Goal: Transaction & Acquisition: Purchase product/service

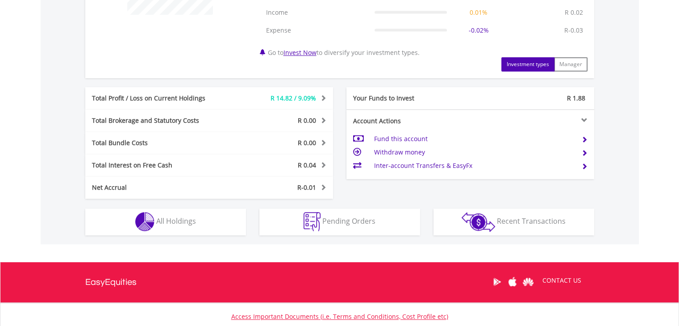
scroll to position [427, 0]
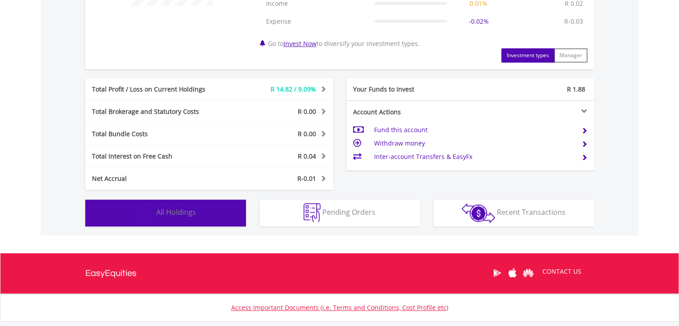
click at [224, 205] on button "Holdings All Holdings" at bounding box center [165, 212] width 161 height 27
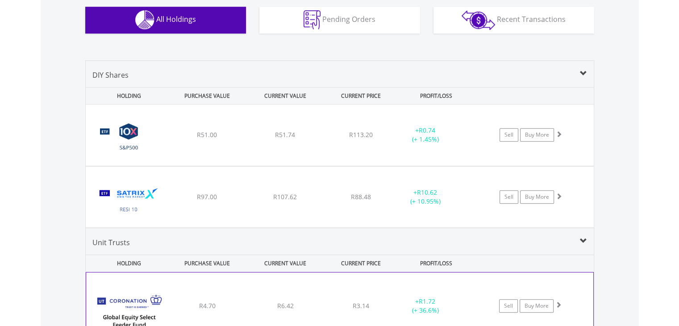
scroll to position [619, 0]
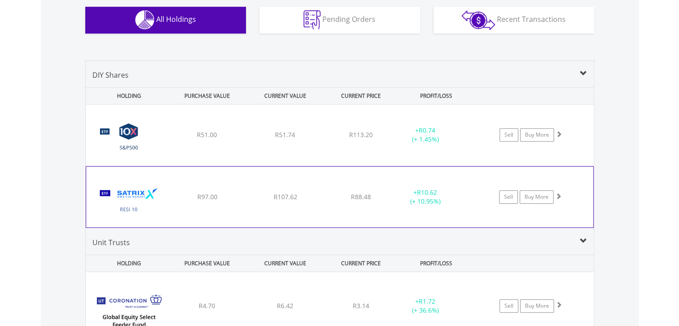
click at [123, 210] on img at bounding box center [129, 201] width 77 height 47
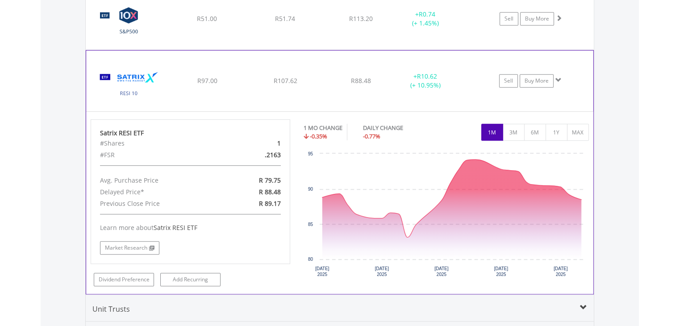
scroll to position [750, 0]
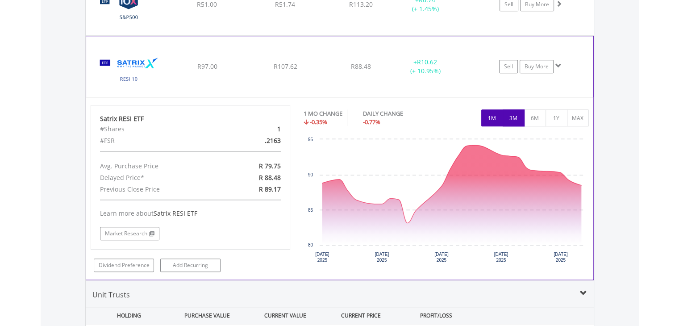
click at [505, 122] on button "3M" at bounding box center [514, 117] width 22 height 17
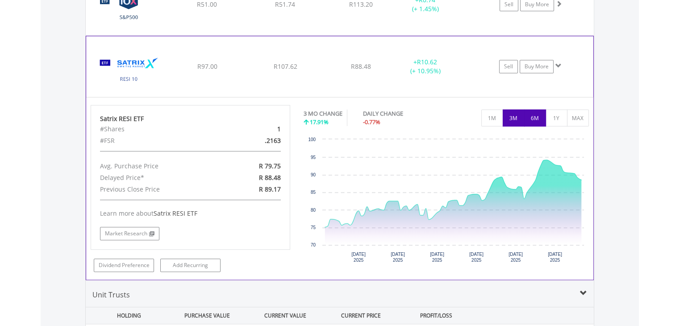
click at [528, 116] on button "6M" at bounding box center [535, 117] width 22 height 17
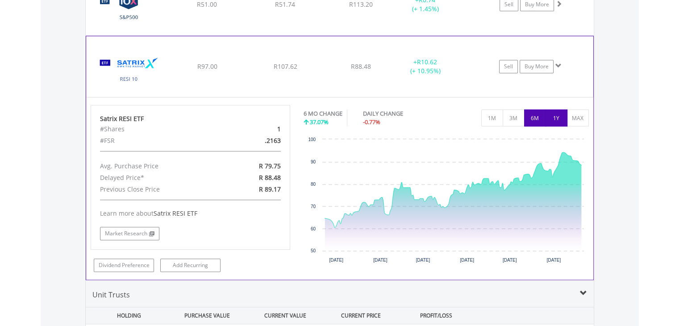
click at [555, 114] on button "1Y" at bounding box center [556, 117] width 22 height 17
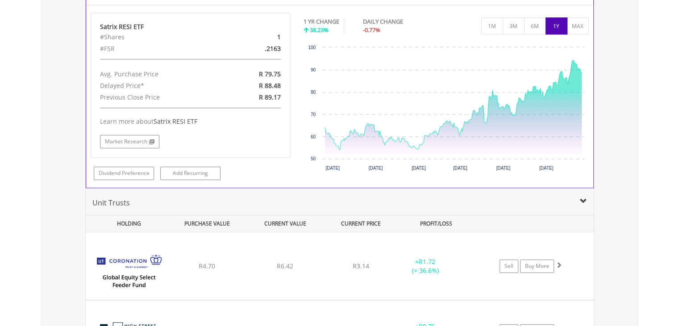
scroll to position [838, 0]
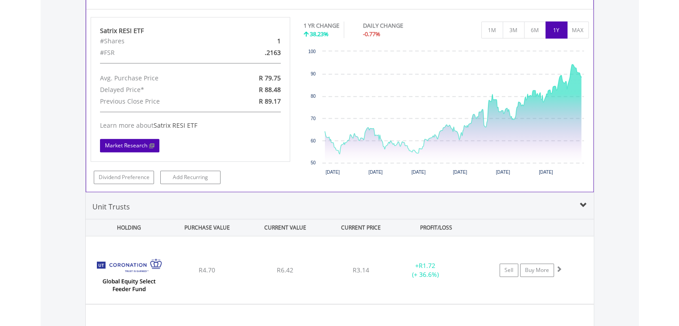
click at [135, 146] on link "Market Research" at bounding box center [129, 145] width 59 height 13
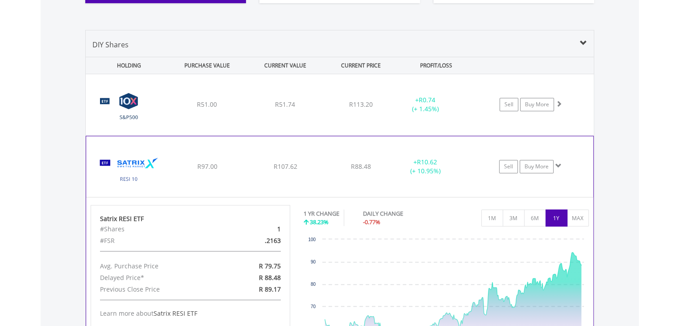
scroll to position [649, 0]
click at [190, 92] on div "﻿ 10X S&P 500 Exchange Traded Fund R51.00 R51.74 R113.20 + R0.74 (+ 1.45%) Sell…" at bounding box center [340, 105] width 508 height 61
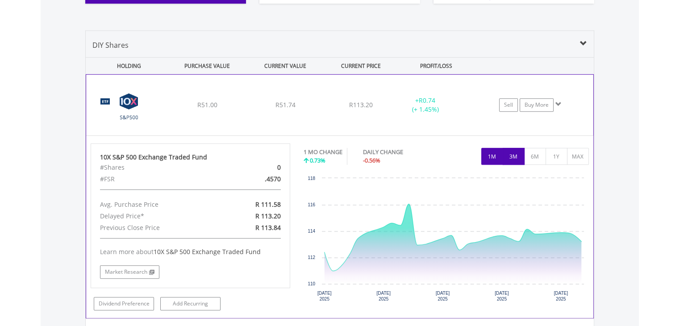
click at [508, 156] on button "3M" at bounding box center [514, 156] width 22 height 17
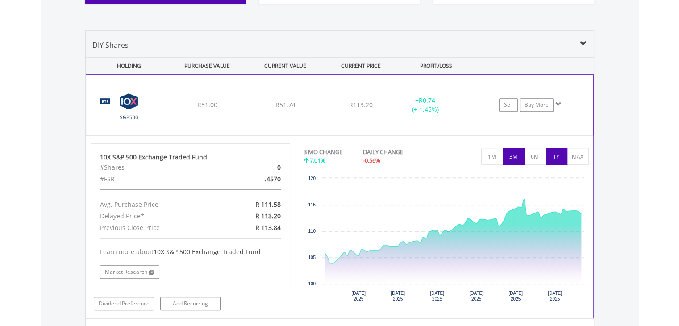
click at [549, 155] on button "1Y" at bounding box center [556, 156] width 22 height 17
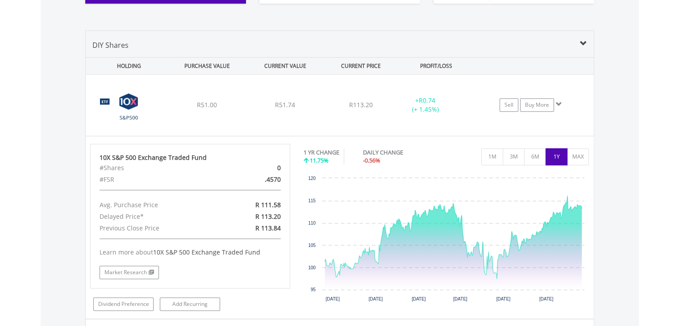
click at [580, 43] on span at bounding box center [583, 43] width 7 height 7
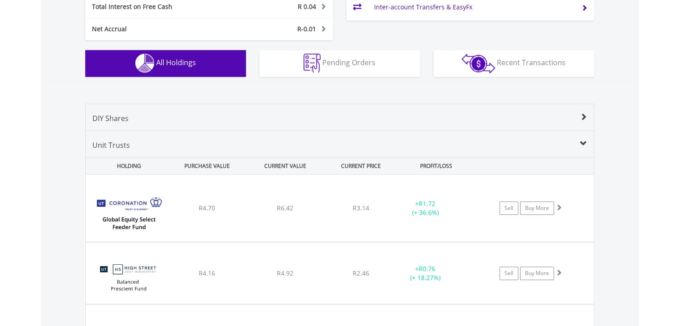
scroll to position [569, 0]
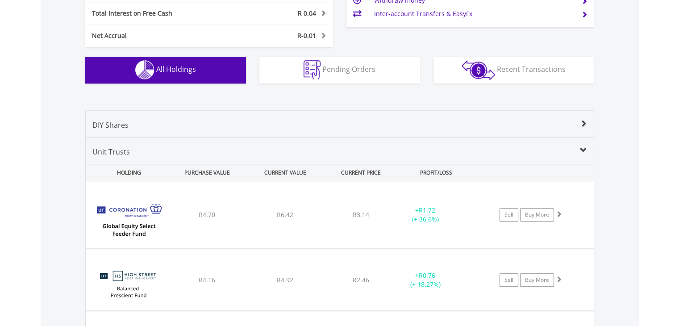
click at [580, 122] on span at bounding box center [583, 123] width 7 height 7
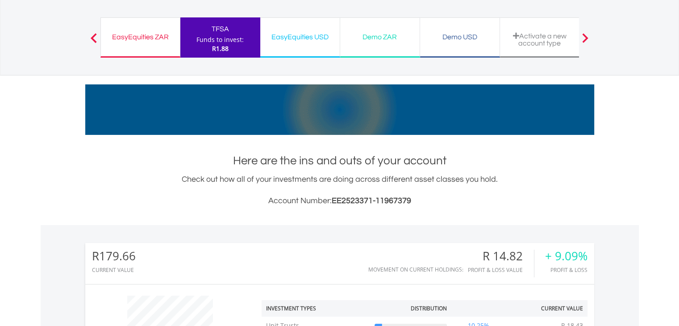
scroll to position [0, 0]
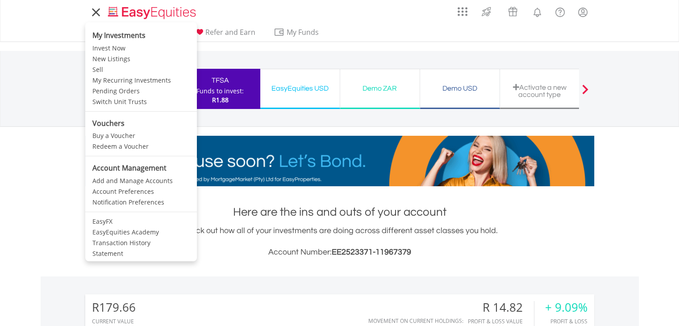
click at [102, 13] on link at bounding box center [95, 12] width 21 height 20
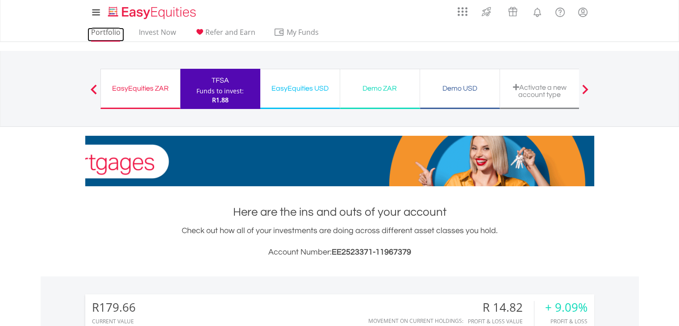
click at [96, 37] on link "Portfolio" at bounding box center [105, 35] width 37 height 14
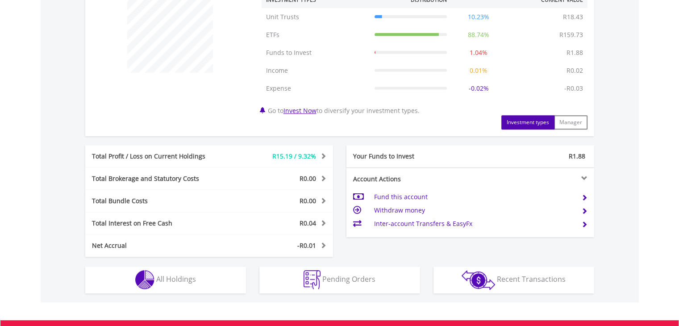
scroll to position [374, 0]
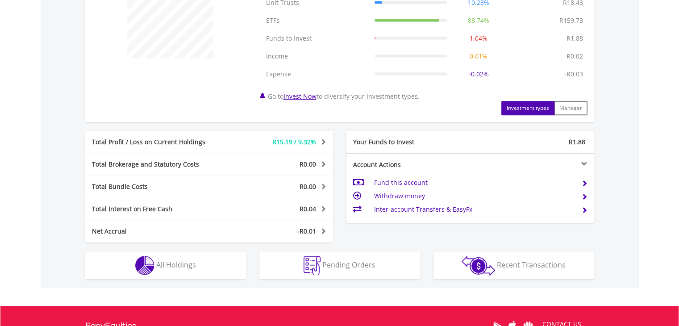
click at [398, 181] on td "Fund this account" at bounding box center [474, 182] width 200 height 13
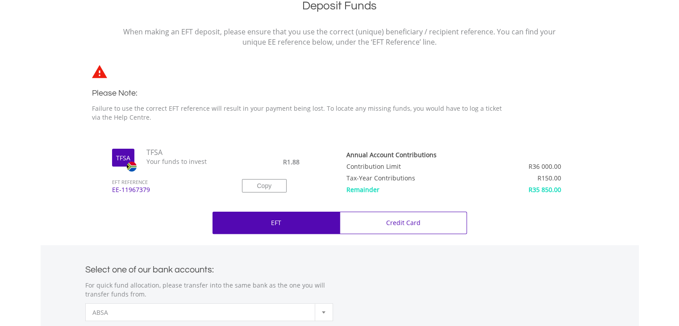
scroll to position [198, 0]
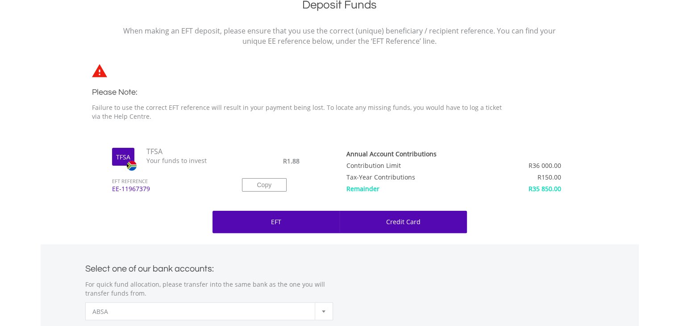
click at [383, 220] on div "Credit Card" at bounding box center [403, 222] width 127 height 22
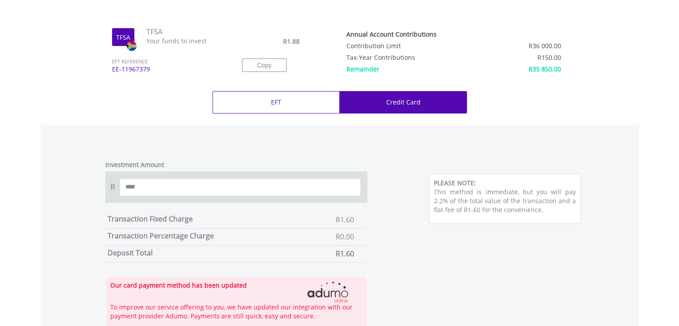
scroll to position [319, 0]
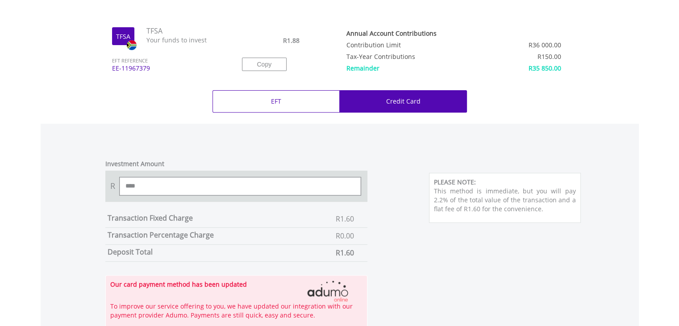
click at [161, 189] on input "****" at bounding box center [240, 186] width 241 height 18
type input "*"
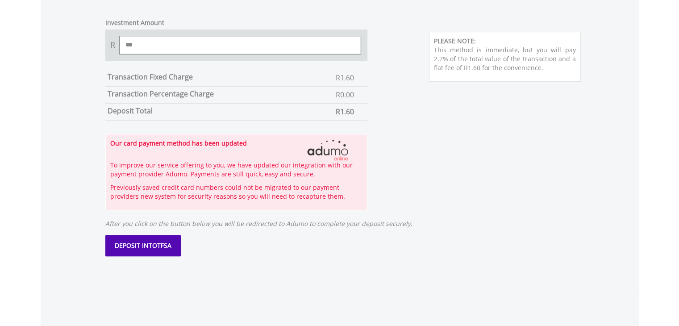
scroll to position [456, 0]
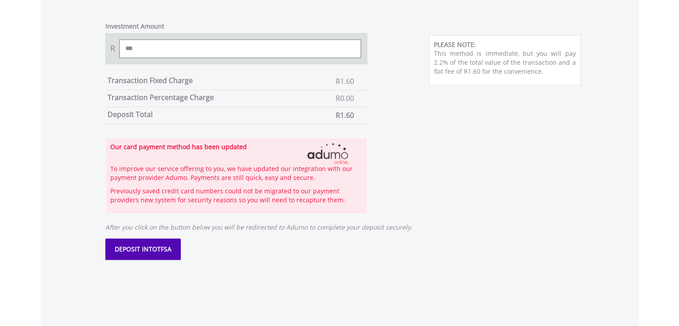
type input "***"
click at [170, 248] on button "DEPOSIT INTO TFSA" at bounding box center [142, 248] width 75 height 21
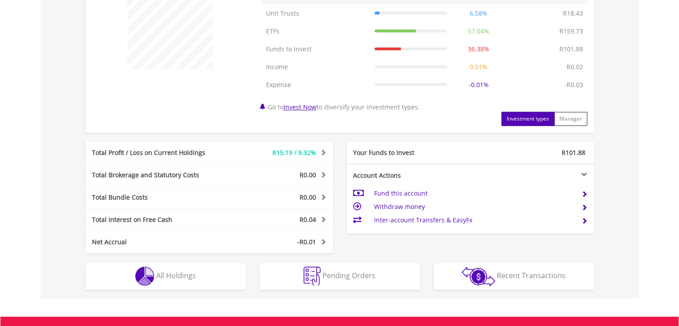
scroll to position [386, 0]
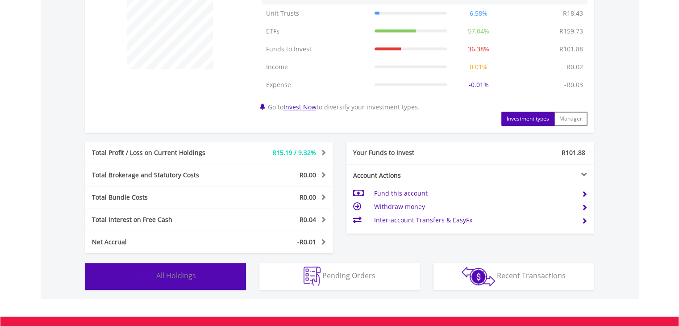
click at [191, 282] on button "Holdings All Holdings" at bounding box center [165, 276] width 161 height 27
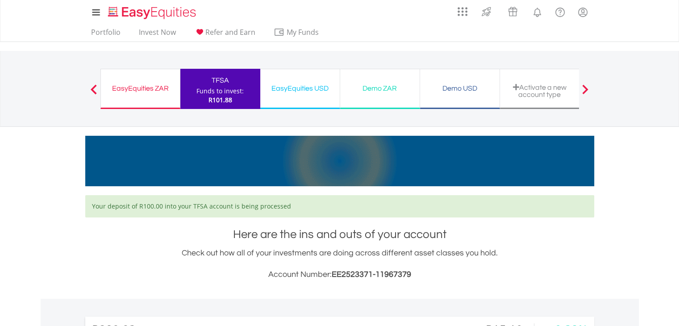
scroll to position [0, 0]
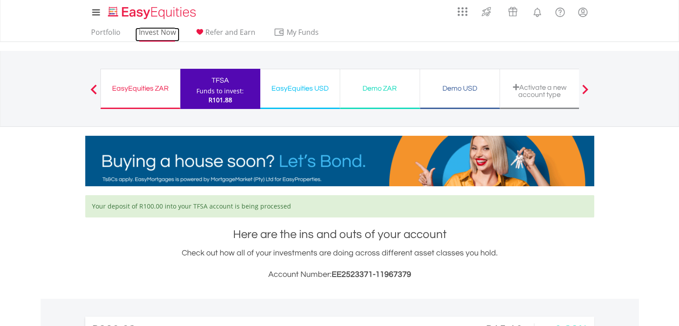
click at [154, 34] on link "Invest Now" at bounding box center [157, 35] width 44 height 14
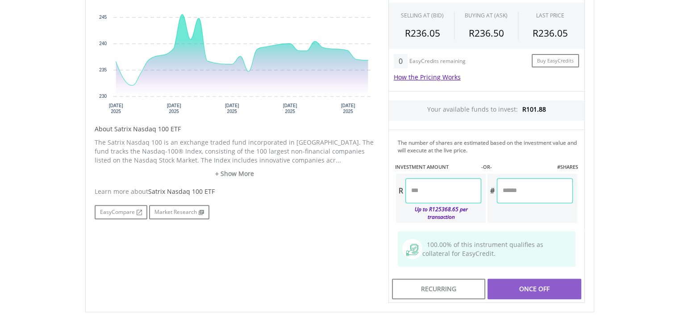
scroll to position [342, 0]
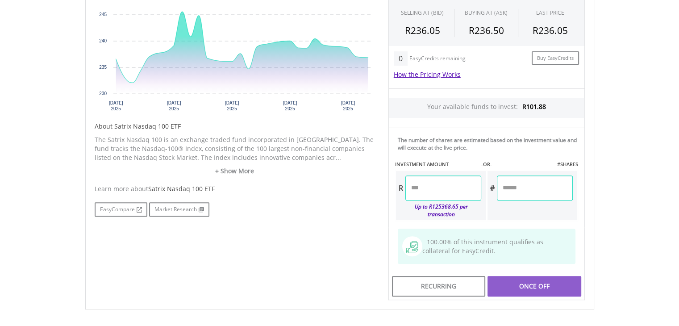
click at [427, 186] on input "number" at bounding box center [443, 187] width 76 height 25
type input "******"
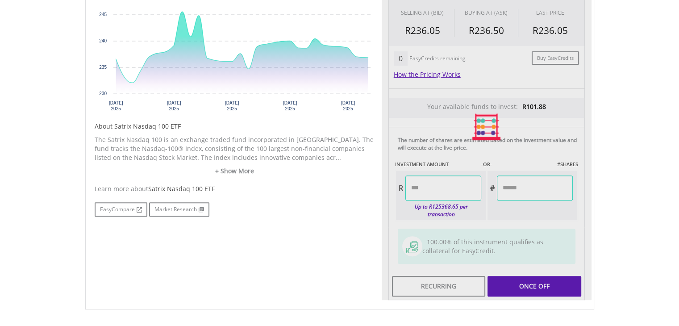
click at [524, 209] on div "Last Updated Price: 15-min. Delay* Price Update Cost: 2 Credits Request A Price…" at bounding box center [487, 127] width 210 height 347
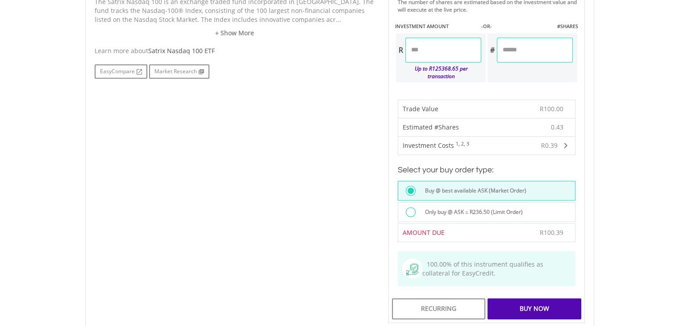
scroll to position [480, 0]
click at [412, 207] on div at bounding box center [411, 212] width 10 height 10
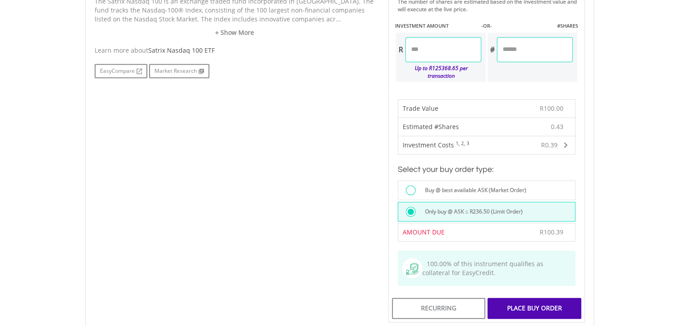
click at [412, 208] on div at bounding box center [410, 211] width 6 height 6
click at [411, 185] on div at bounding box center [411, 190] width 10 height 10
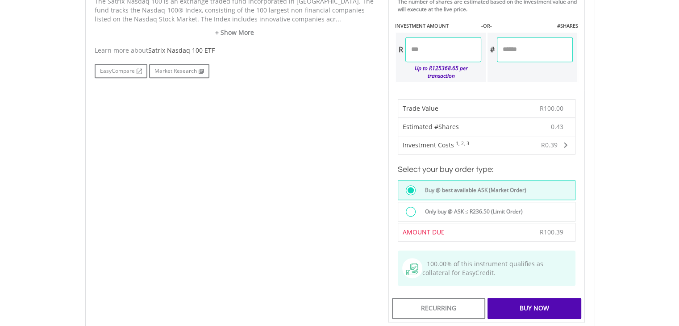
click at [565, 298] on div "Buy Now" at bounding box center [533, 308] width 93 height 21
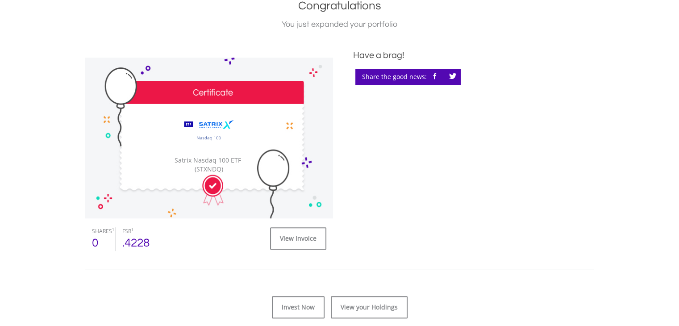
scroll to position [218, 0]
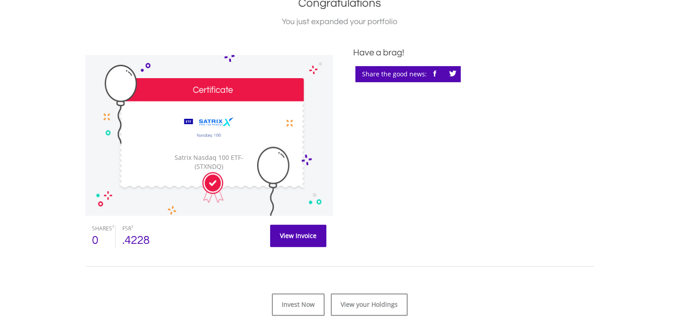
click at [307, 234] on link "View Invoice" at bounding box center [298, 235] width 56 height 22
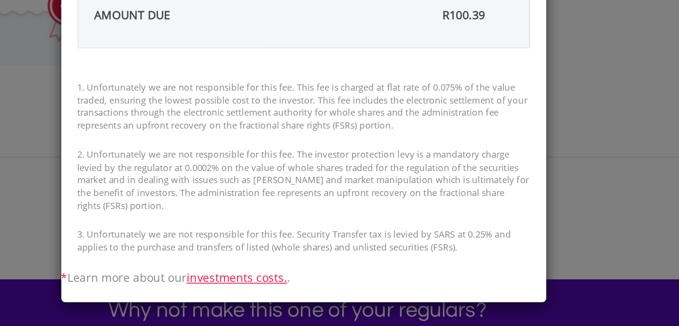
scroll to position [251, 0]
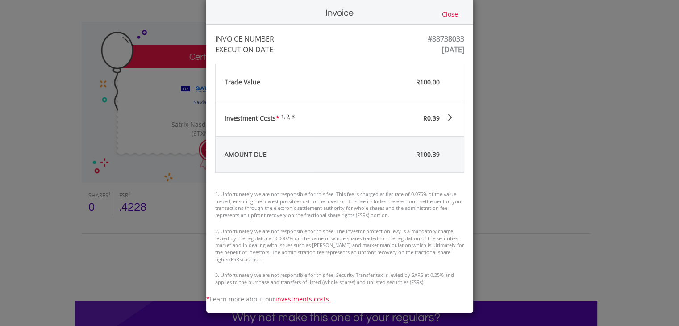
click at [443, 14] on button "Close" at bounding box center [449, 14] width 21 height 10
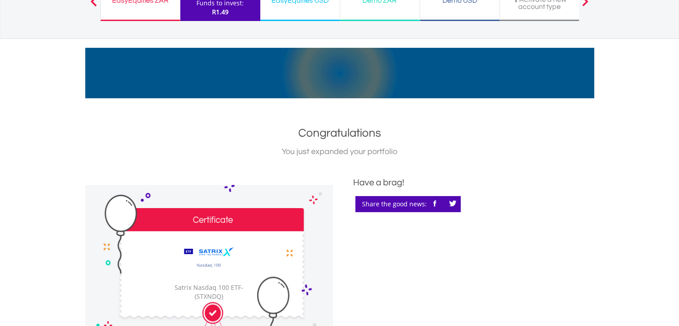
scroll to position [0, 0]
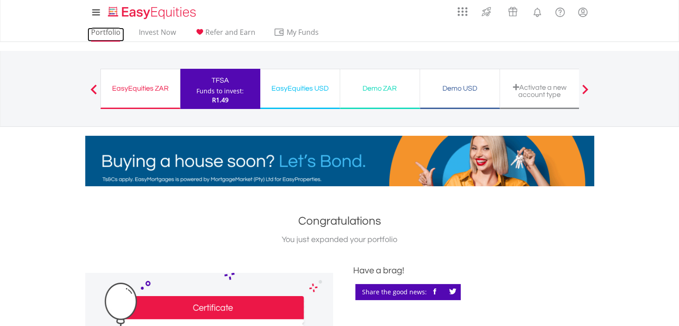
click at [106, 34] on link "Portfolio" at bounding box center [105, 35] width 37 height 14
